Goal: Task Accomplishment & Management: Manage account settings

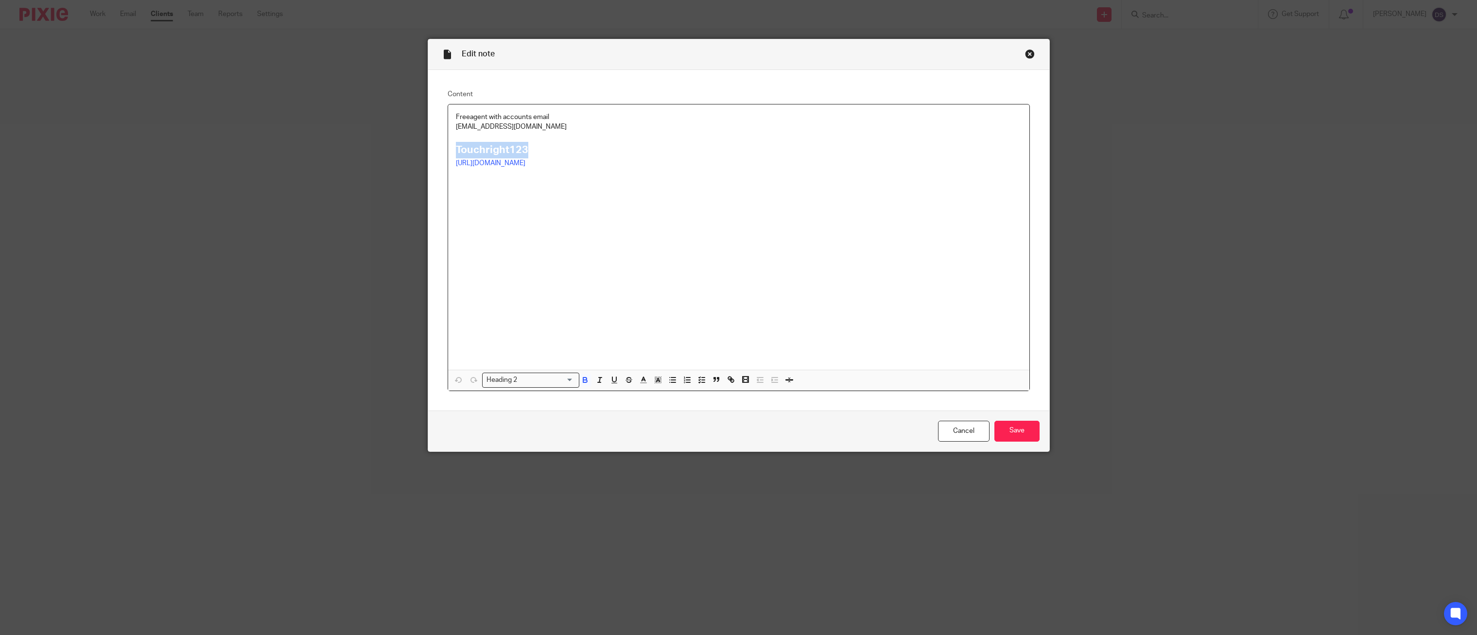
click at [1028, 51] on div "Close this dialog window" at bounding box center [1030, 54] width 10 height 10
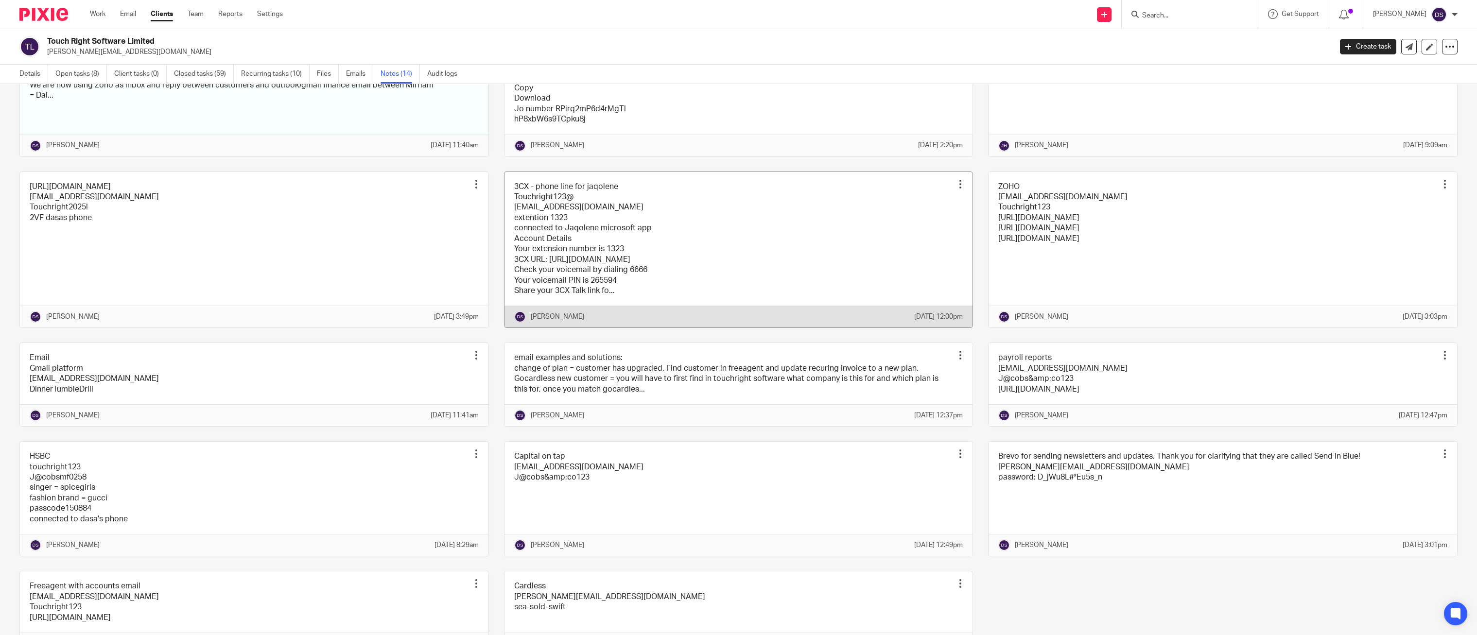
scroll to position [246, 0]
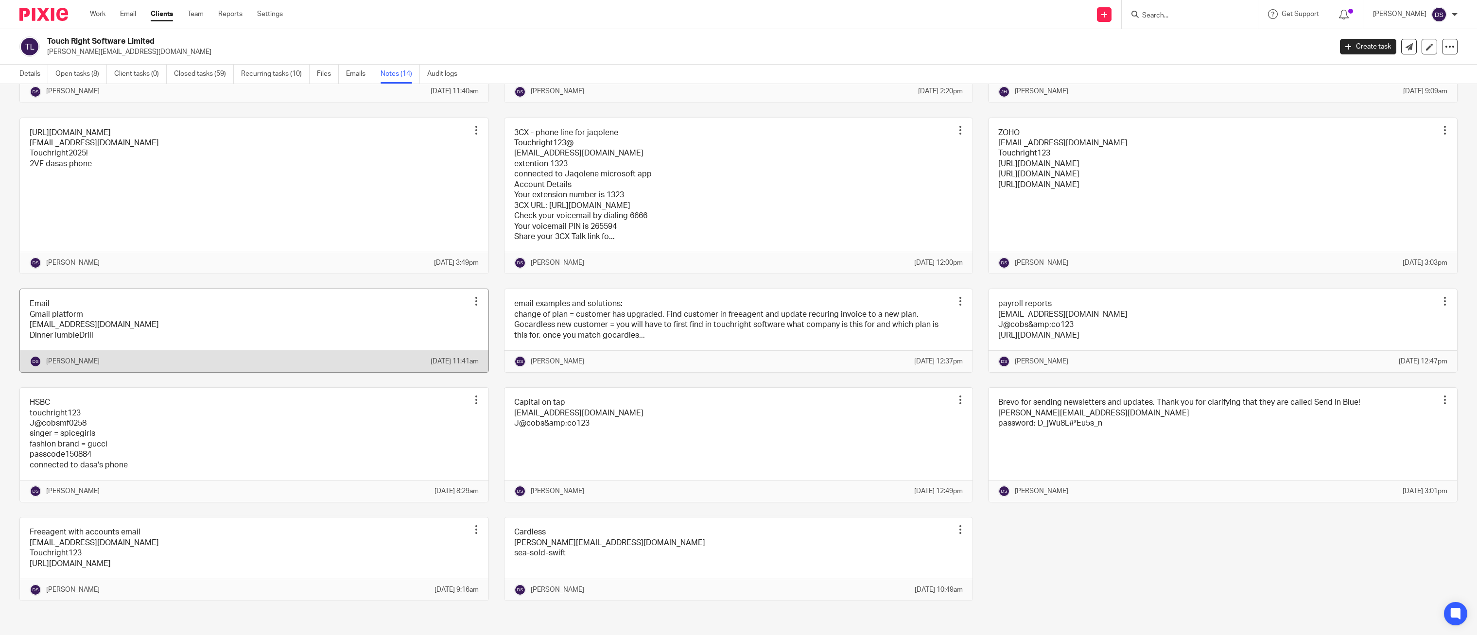
click at [78, 302] on link at bounding box center [254, 330] width 469 height 83
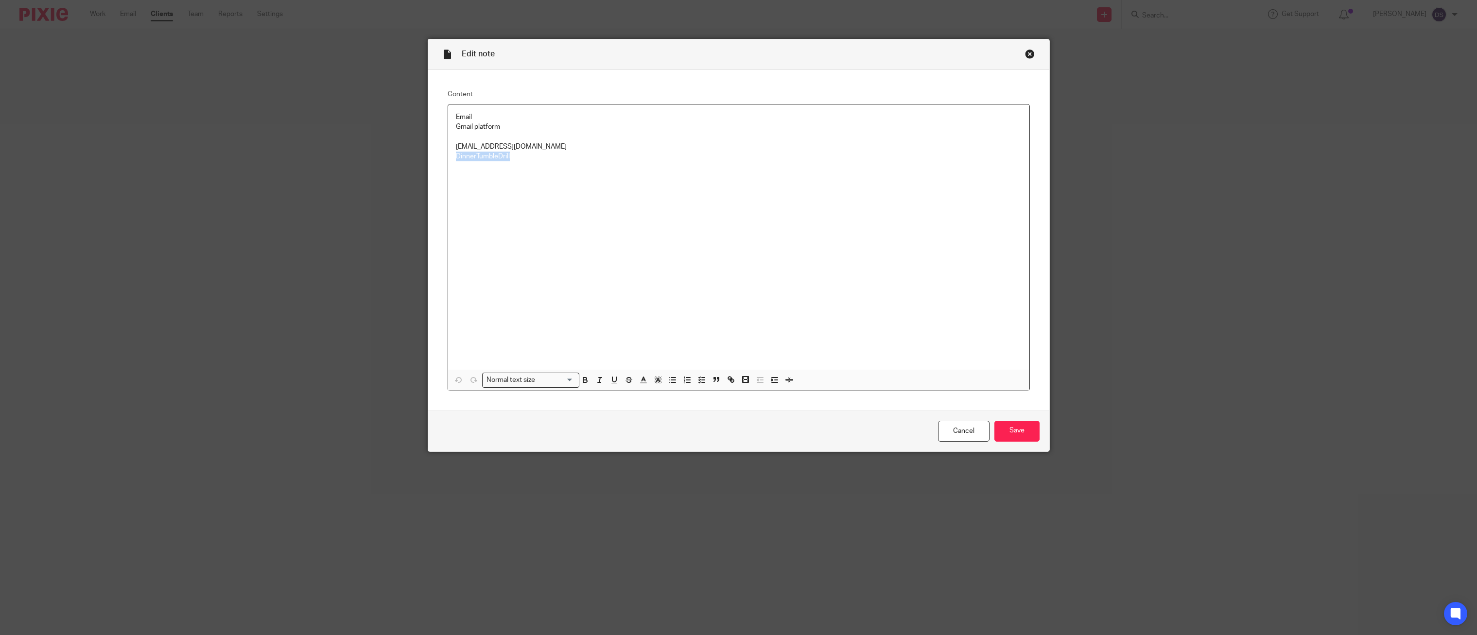
click at [427, 157] on div "Edit note Content Email Gmail platform [EMAIL_ADDRESS][DOMAIN_NAME] DinnerTumbl…" at bounding box center [738, 317] width 1477 height 635
copy p "DinnerTumbleDrill"
